Goal: Find specific page/section: Find specific page/section

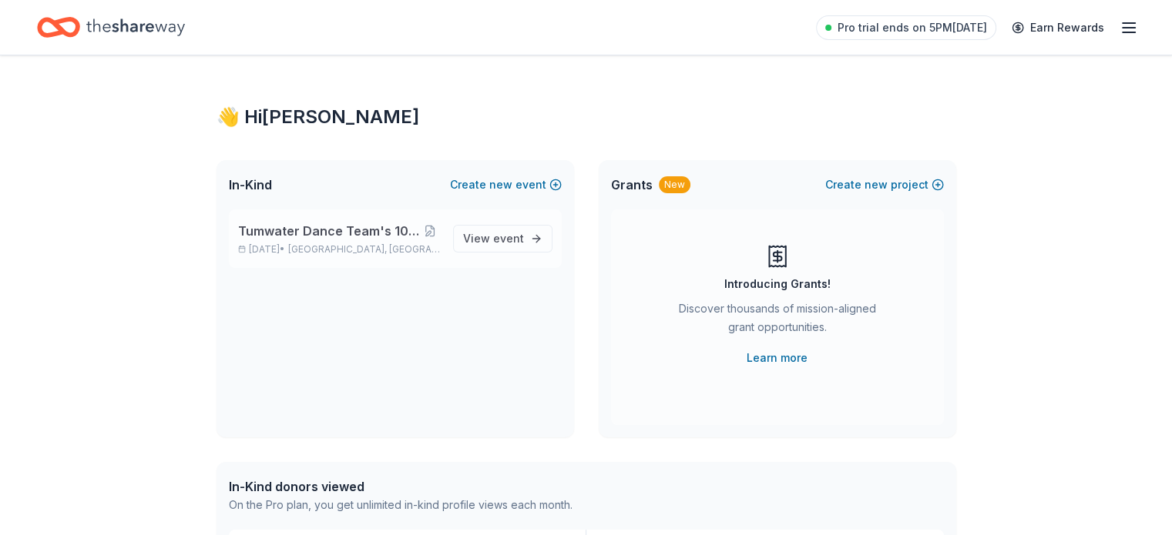
click at [302, 235] on span "Tumwater Dance Team's 10th Annual Gala" at bounding box center [328, 231] width 181 height 18
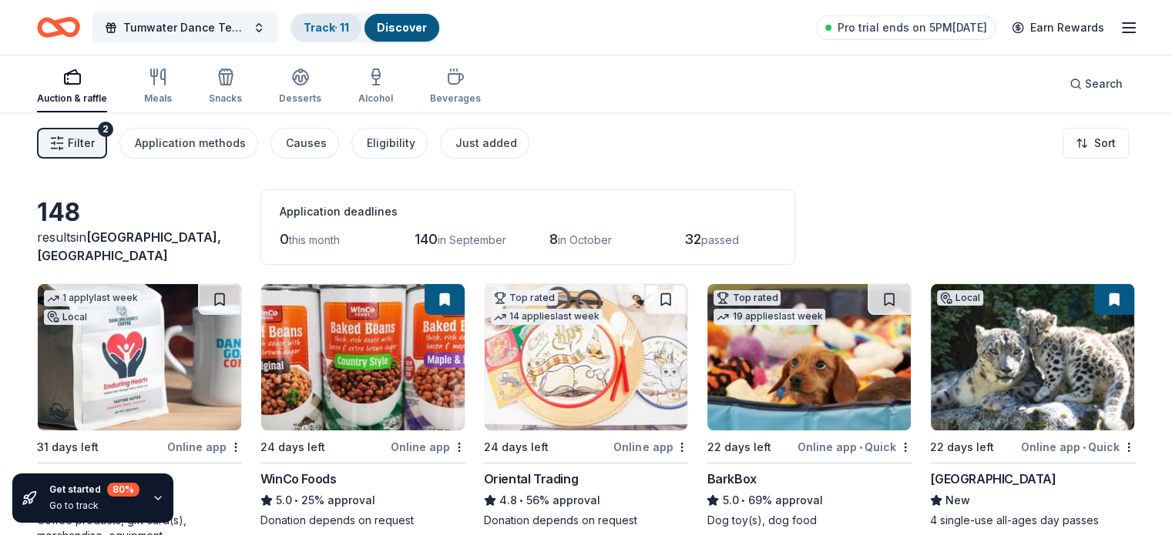
click at [344, 31] on link "Track · 11" at bounding box center [326, 27] width 45 height 13
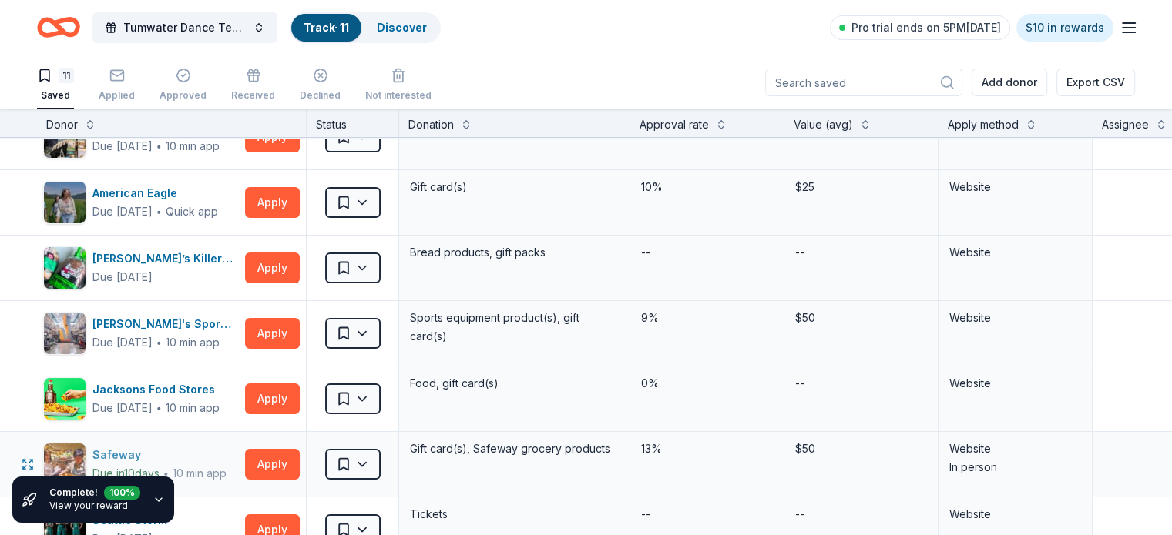
scroll to position [243, 0]
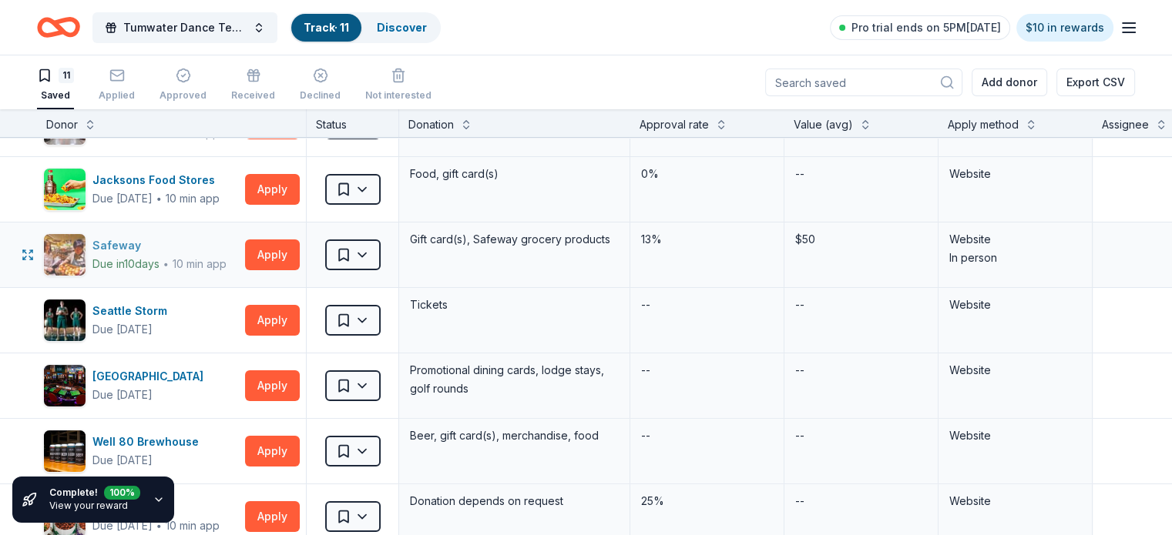
click at [201, 243] on div "Safeway" at bounding box center [159, 246] width 134 height 18
